Goal: Task Accomplishment & Management: Use online tool/utility

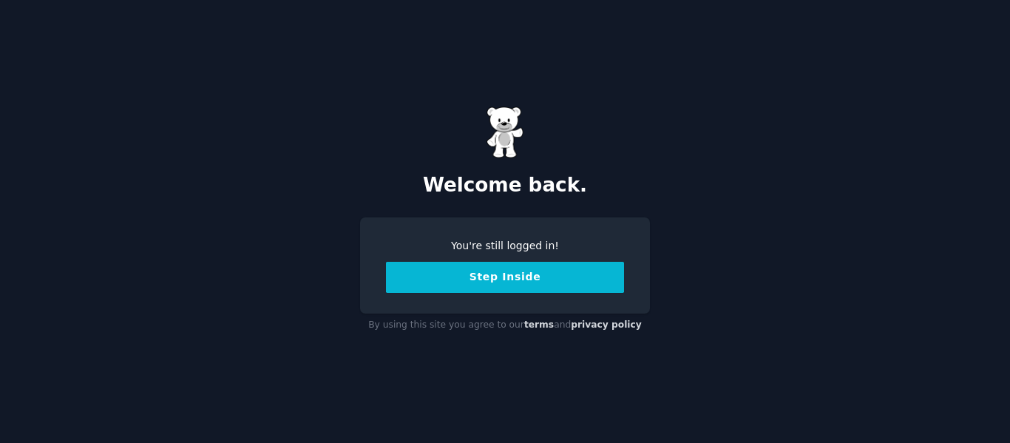
click at [515, 276] on button "Step Inside" at bounding box center [505, 277] width 238 height 31
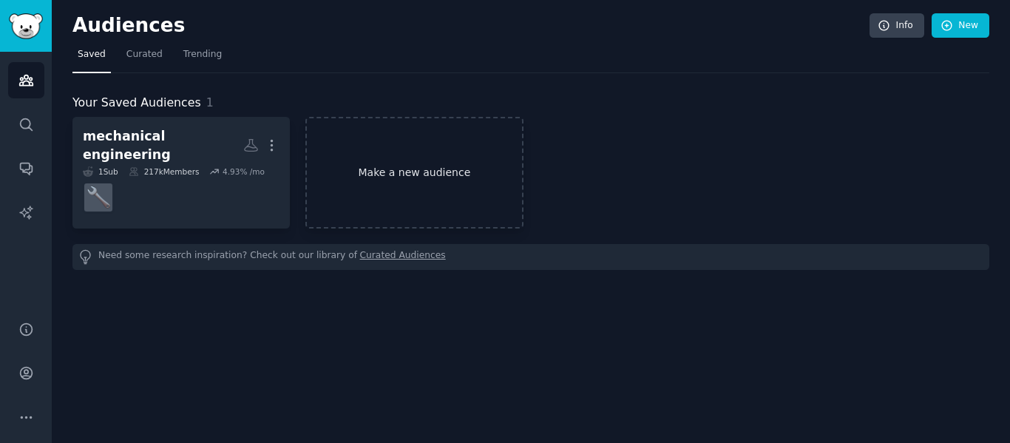
click at [411, 173] on link "Make a new audience" at bounding box center [413, 173] width 217 height 112
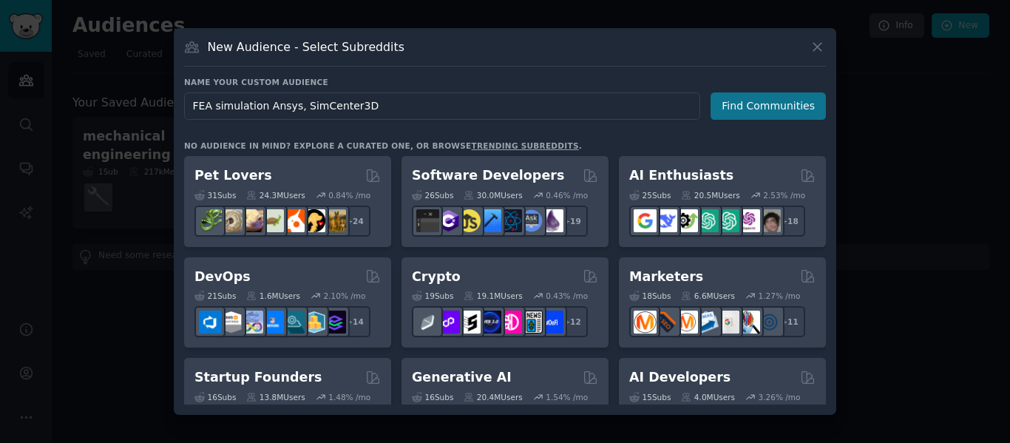
type input "FEA simulation Ansys, SimCenter3D"
click at [746, 109] on button "Find Communities" at bounding box center [768, 105] width 115 height 27
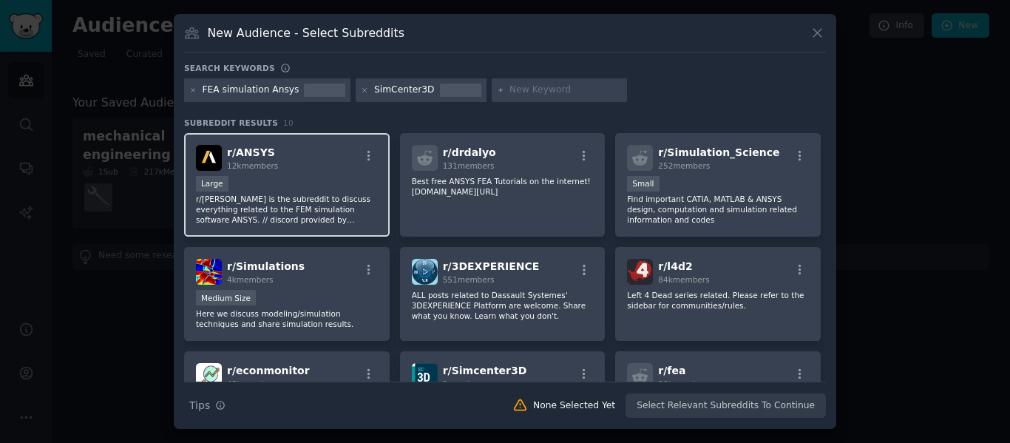
click at [331, 172] on div "r/ ANSYS 12k members Large r/[PERSON_NAME] is the subreddit to discuss everythi…" at bounding box center [287, 185] width 206 height 104
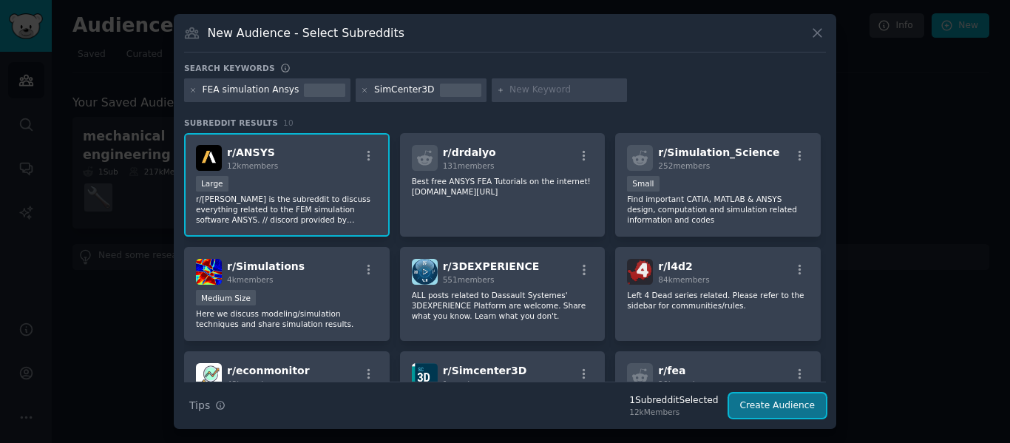
click at [762, 401] on button "Create Audience" at bounding box center [778, 406] width 98 height 25
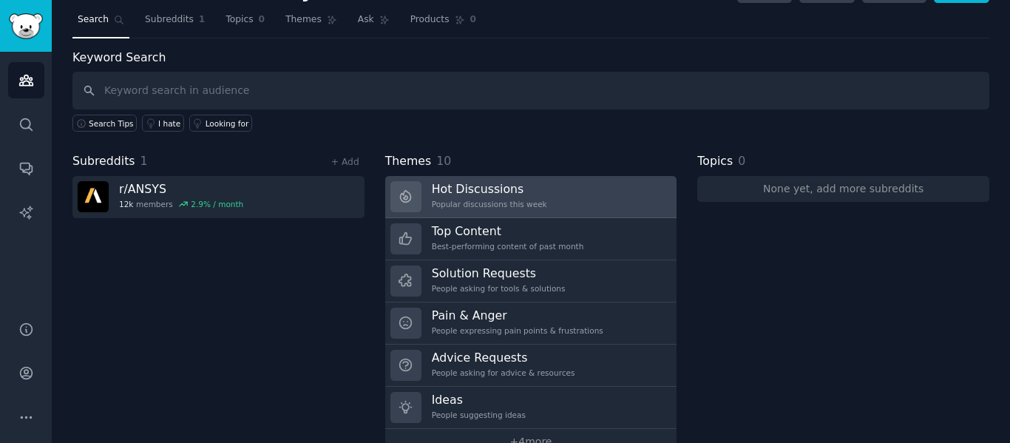
scroll to position [67, 0]
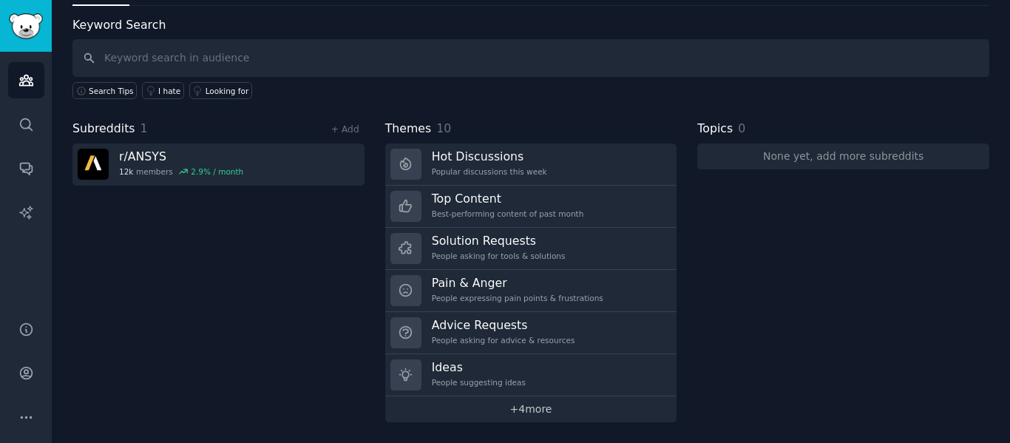
click at [527, 410] on link "+ 4 more" at bounding box center [531, 409] width 292 height 26
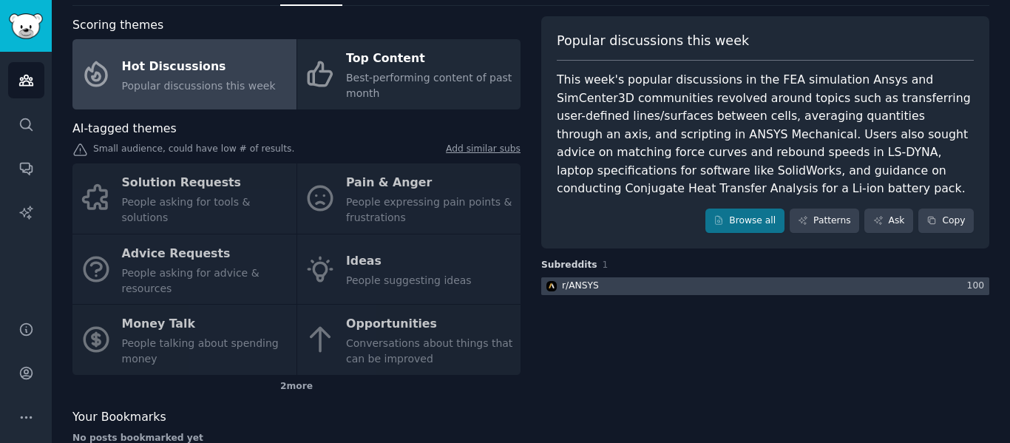
click at [578, 286] on div "r/ ANSYS" at bounding box center [580, 286] width 37 height 13
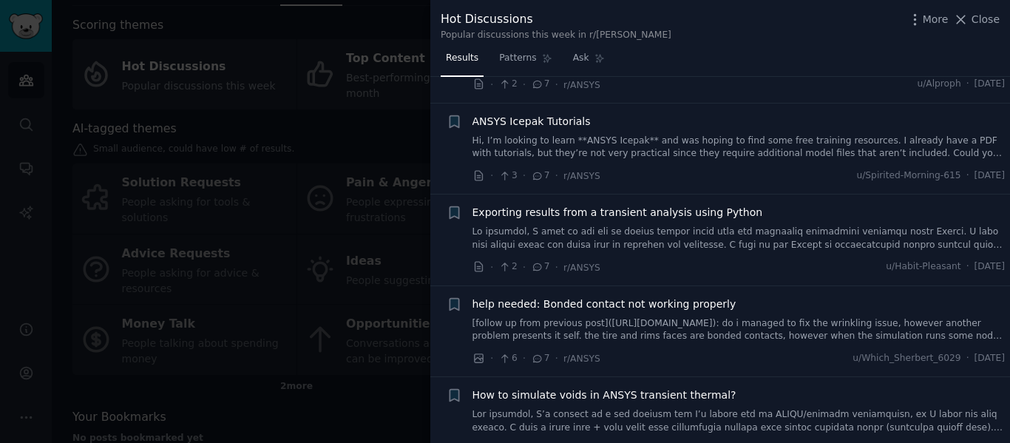
scroll to position [1036, 0]
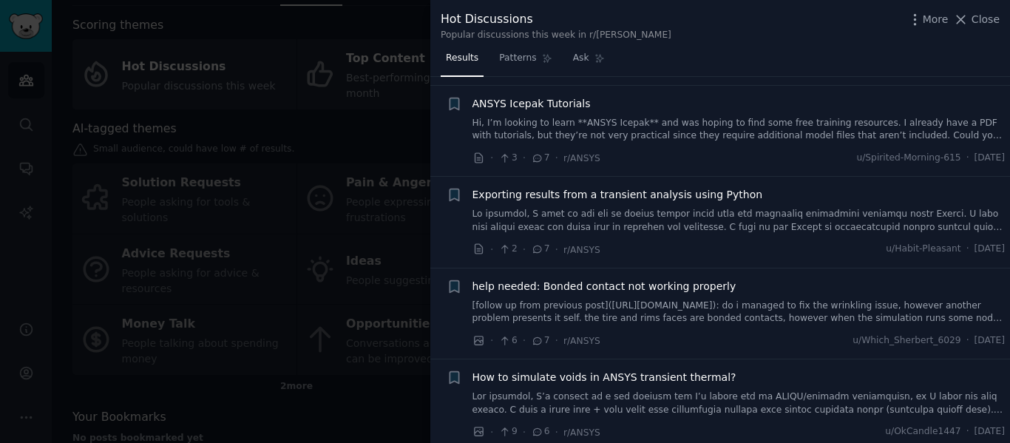
click at [592, 196] on span "Exporting results from a transient analysis using Python" at bounding box center [618, 195] width 291 height 16
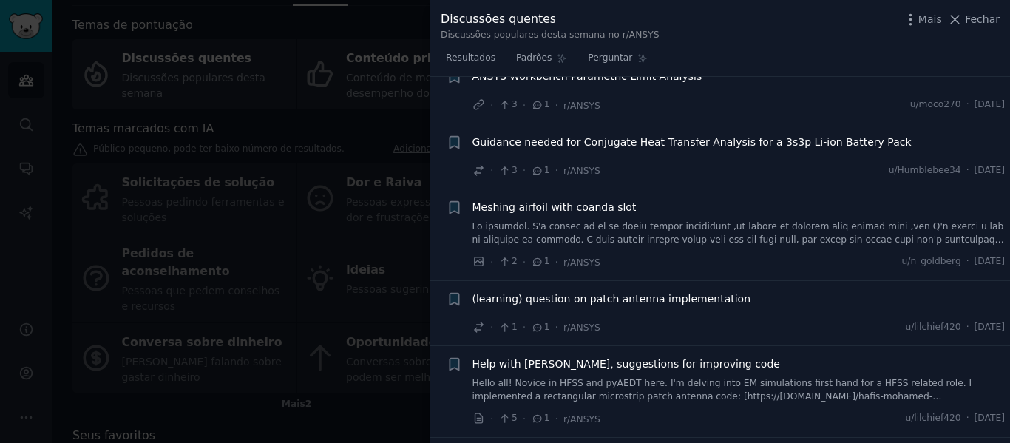
scroll to position [6314, 0]
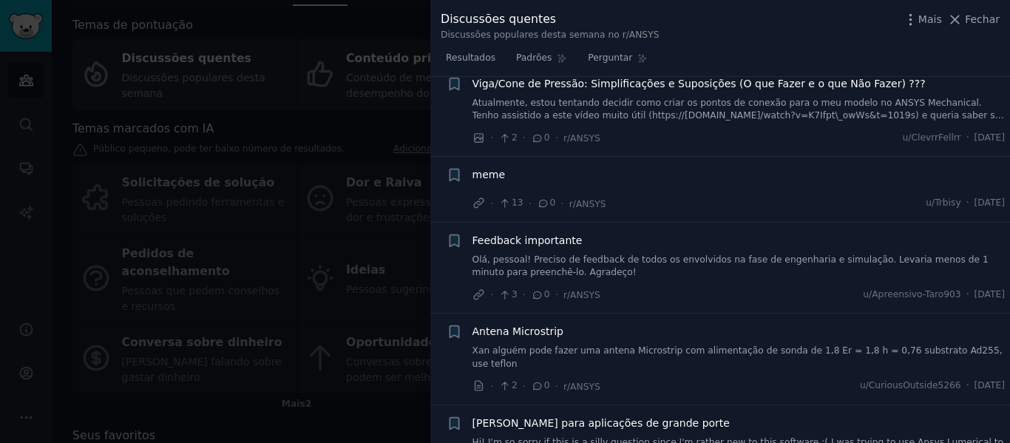
scroll to position [8166, 0]
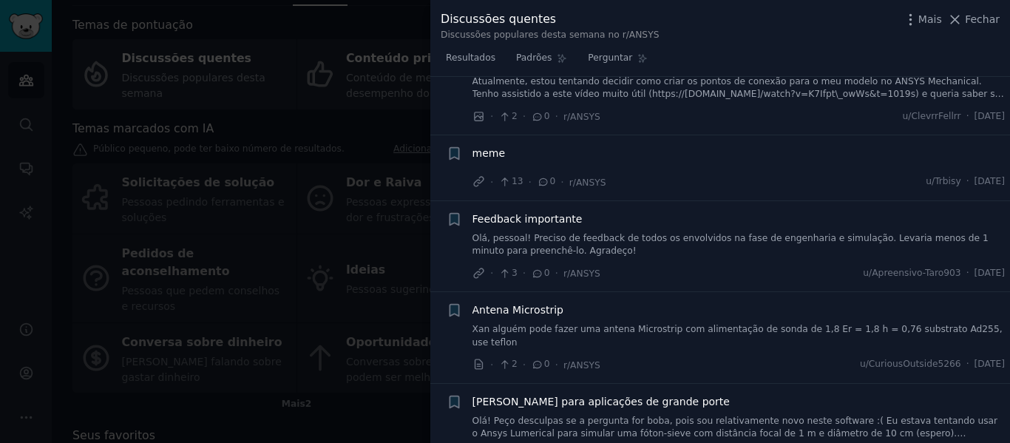
click at [536, 213] on font "Feedback importante" at bounding box center [528, 219] width 110 height 12
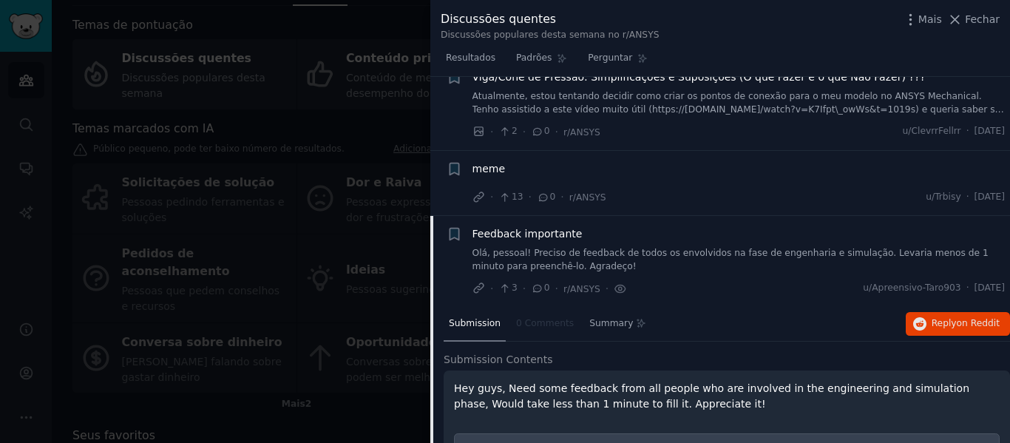
scroll to position [7900, 0]
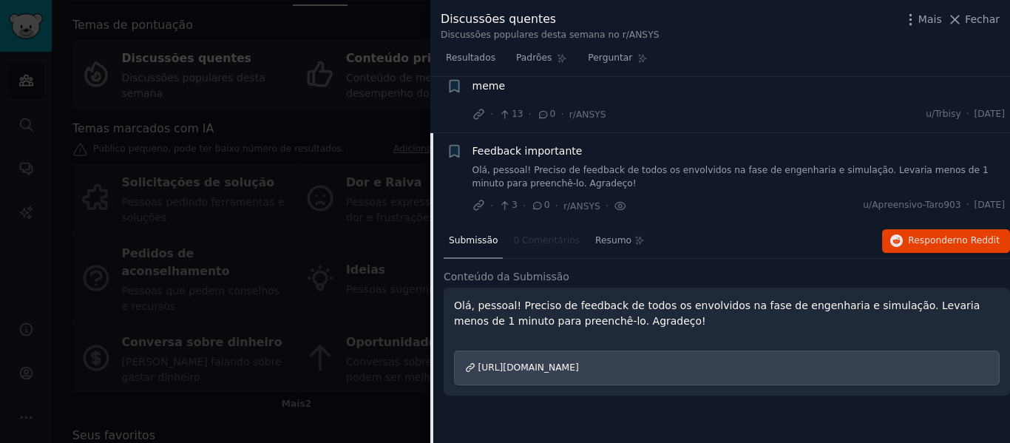
click at [579, 362] on font "[URL][DOMAIN_NAME]" at bounding box center [529, 367] width 101 height 10
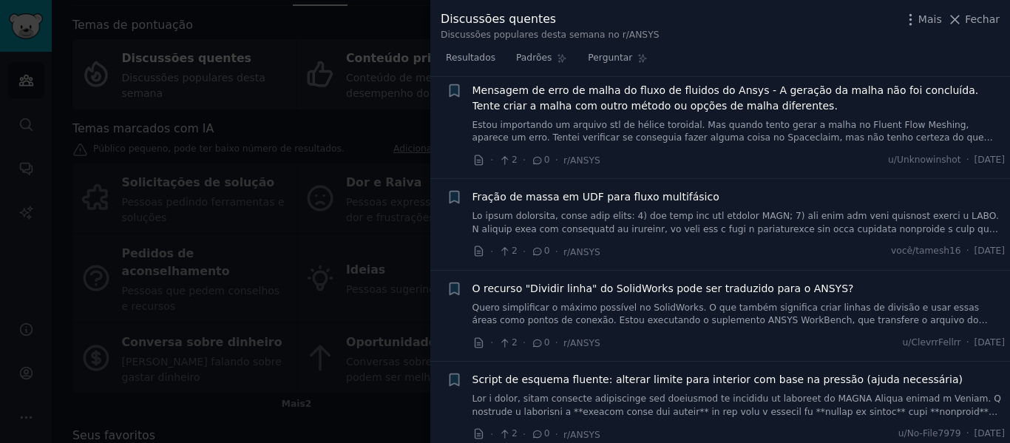
scroll to position [8488, 0]
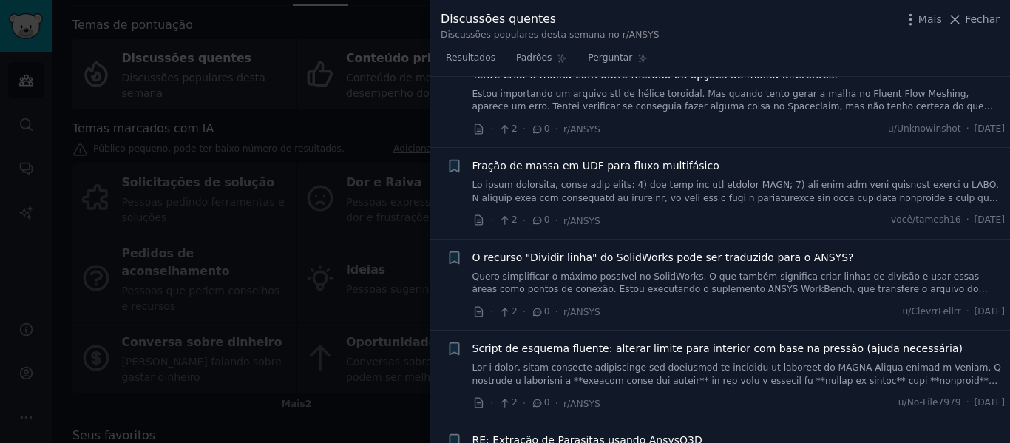
drag, startPoint x: 979, startPoint y: 22, endPoint x: 768, endPoint y: 22, distance: 211.6
click at [979, 22] on font "Fechar" at bounding box center [982, 19] width 35 height 12
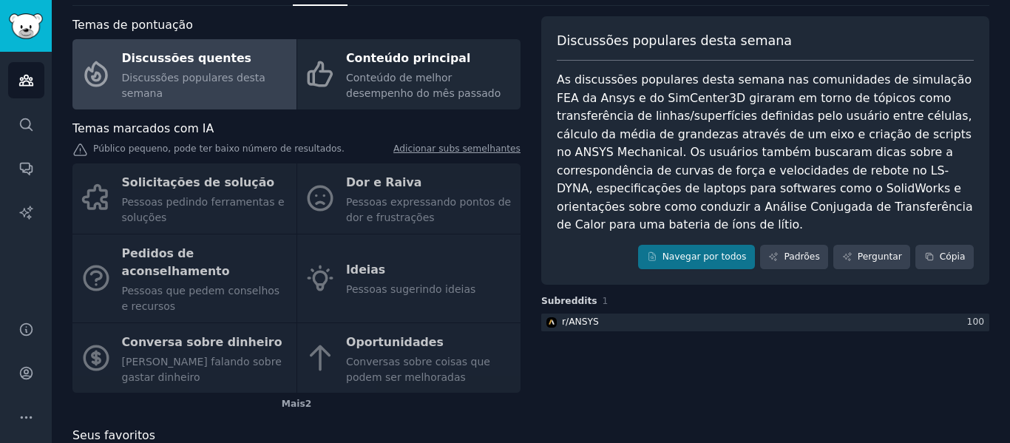
click at [363, 212] on div "Solicitações de solução Pessoas pedindo ferramentas e soluções Dor e Raiva Pess…" at bounding box center [296, 277] width 448 height 229
click at [361, 183] on div "Solicitações de solução Pessoas pedindo ferramentas e soluções Dor e Raiva Pess…" at bounding box center [296, 277] width 448 height 229
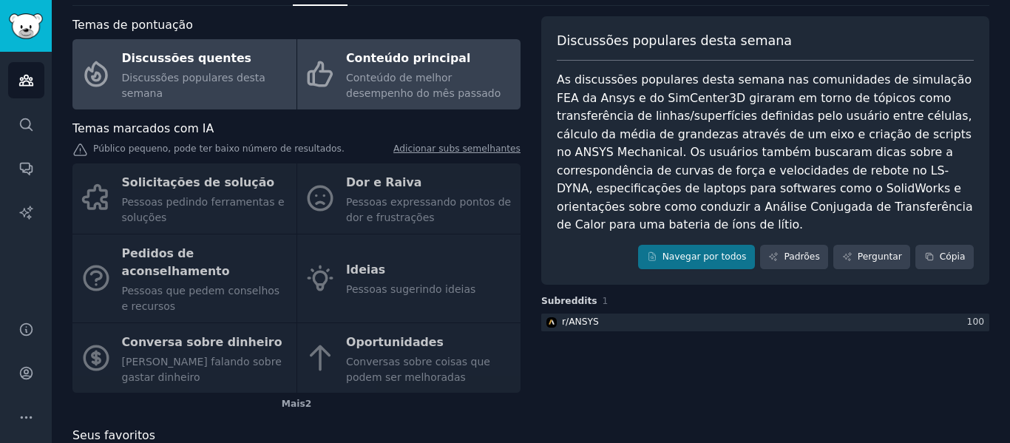
click at [389, 64] on font "Conteúdo principal" at bounding box center [408, 58] width 124 height 14
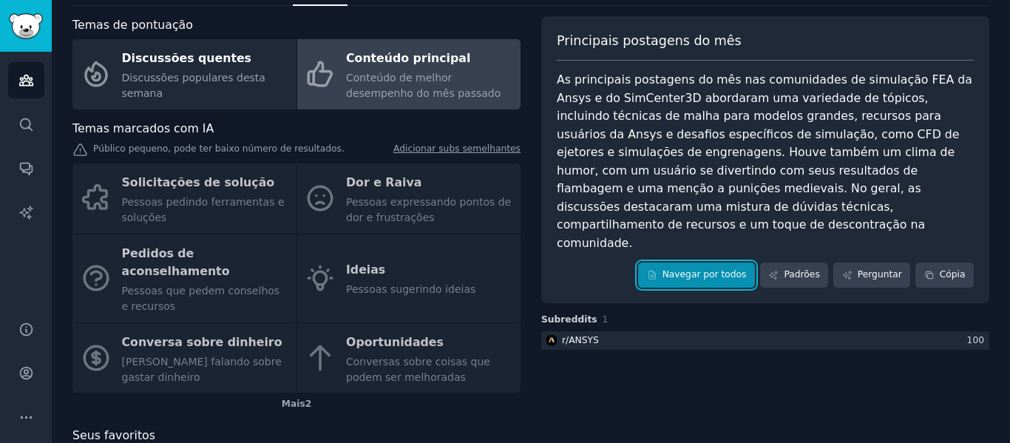
click at [723, 269] on font "Navegar por todos" at bounding box center [705, 274] width 84 height 10
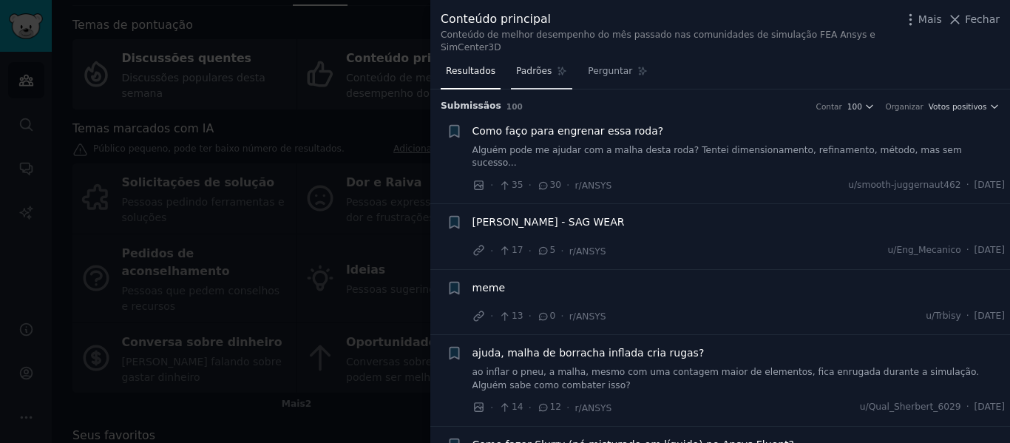
click at [528, 66] on font "Padrões" at bounding box center [534, 71] width 36 height 10
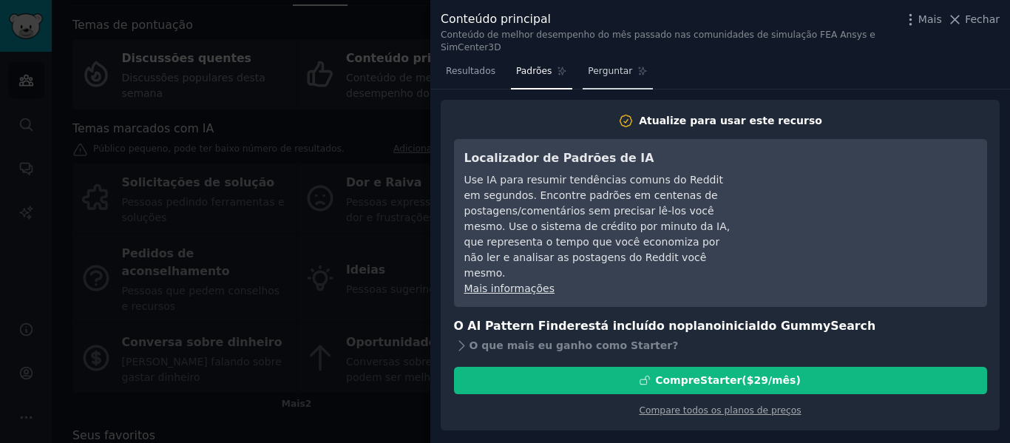
click at [595, 60] on link "Perguntar" at bounding box center [618, 75] width 70 height 30
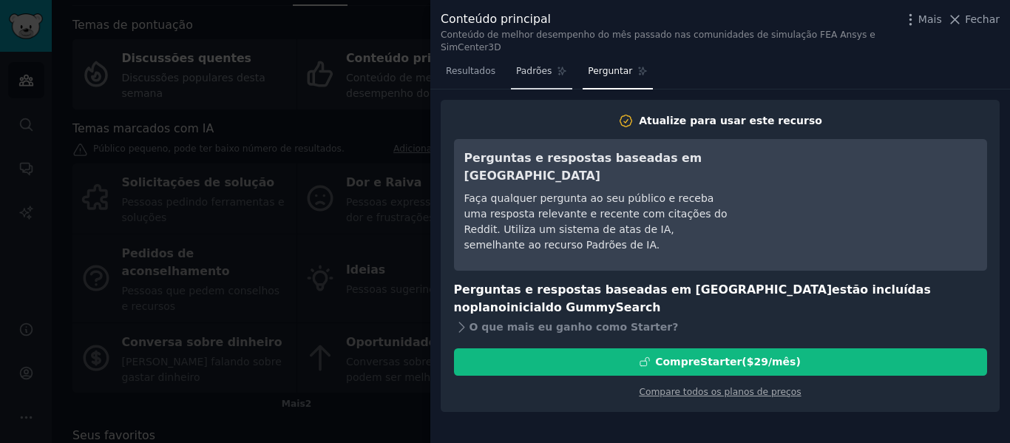
click at [518, 66] on font "Padrões" at bounding box center [534, 71] width 36 height 10
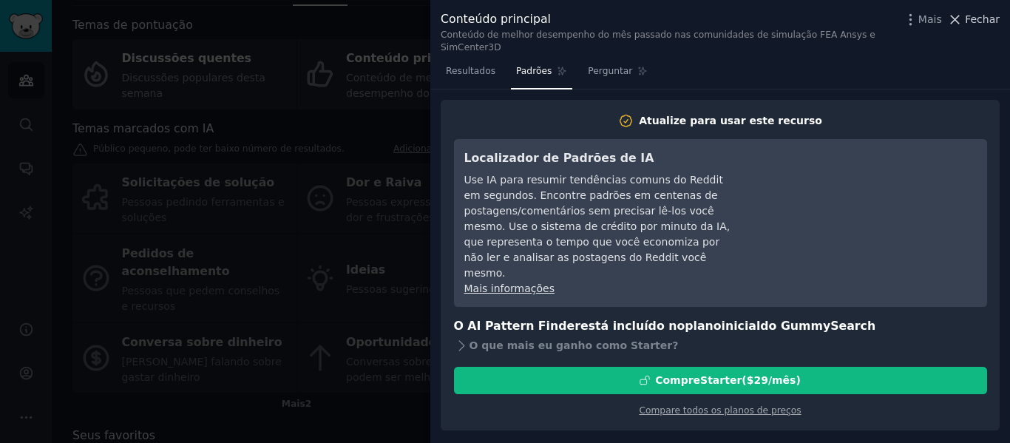
click at [963, 16] on icon at bounding box center [956, 20] width 16 height 16
